Goal: Use online tool/utility: Utilize a website feature to perform a specific function

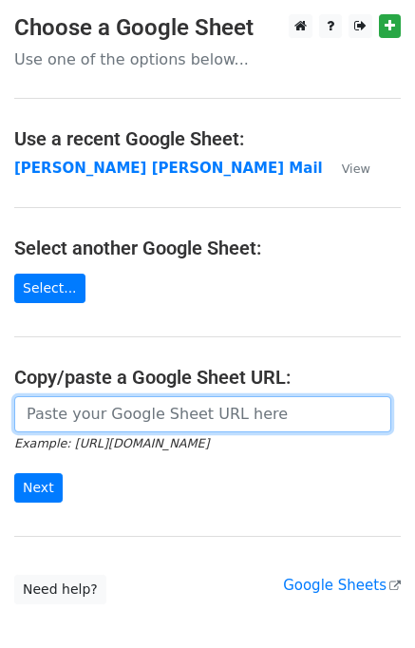
click at [108, 420] on input "url" at bounding box center [202, 414] width 377 height 36
type input "https://docs.google.com/spreadsheets/d/1zUKhxjrhozHMhydIMYEveZTpRvy8Oh7onxeYEfa…"
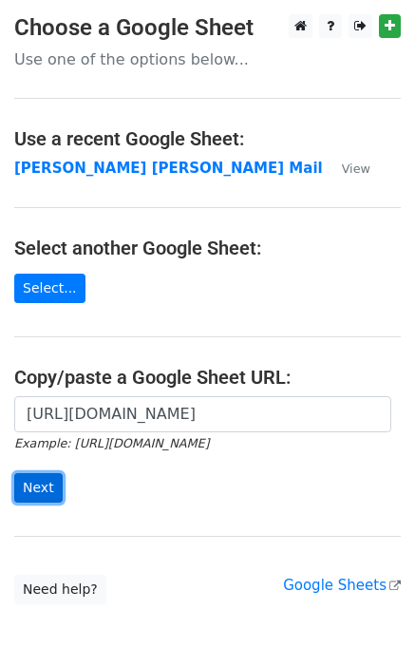
click at [30, 492] on input "Next" at bounding box center [38, 487] width 48 height 29
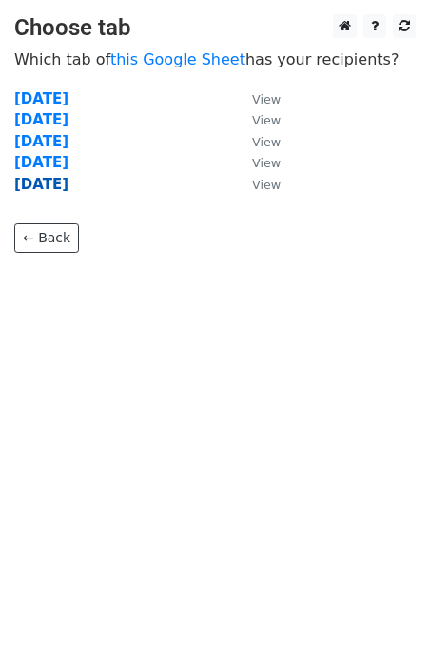
click at [50, 183] on strong "[DATE]" at bounding box center [41, 184] width 54 height 17
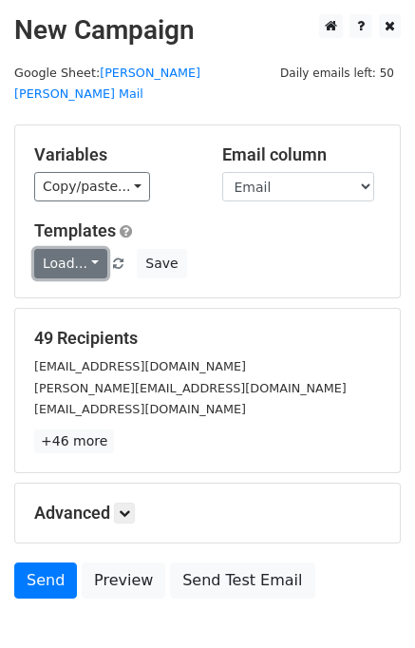
click at [70, 249] on link "Load..." at bounding box center [70, 263] width 73 height 29
